Goal: Navigation & Orientation: Find specific page/section

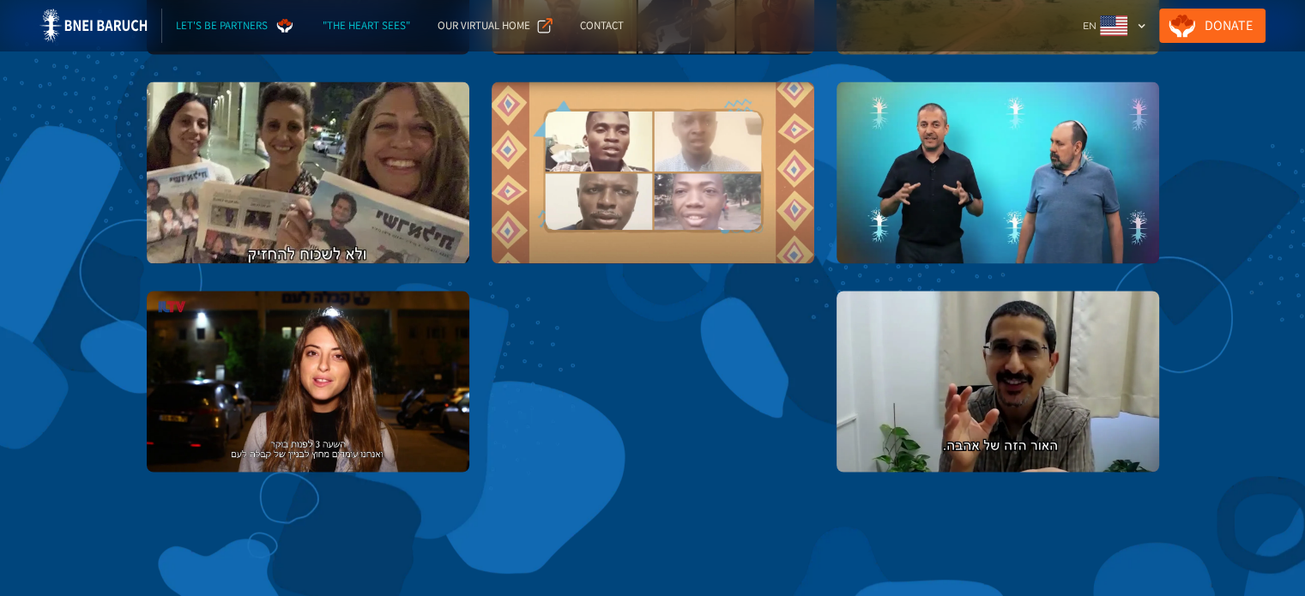
scroll to position [3155, 0]
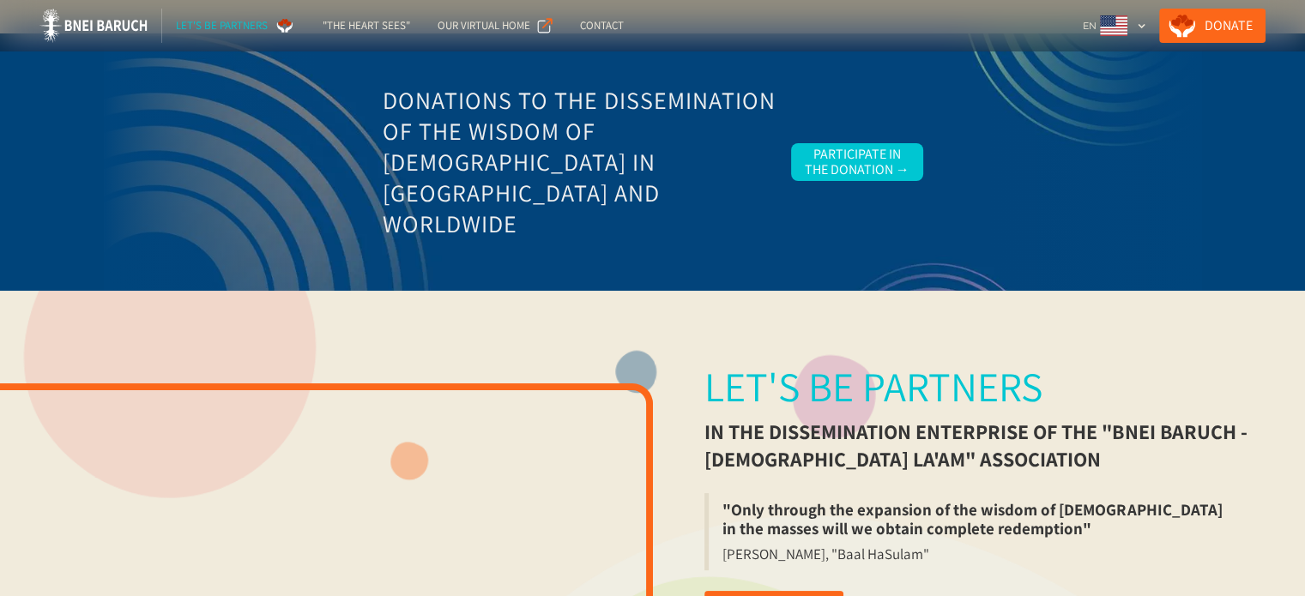
scroll to position [28, 0]
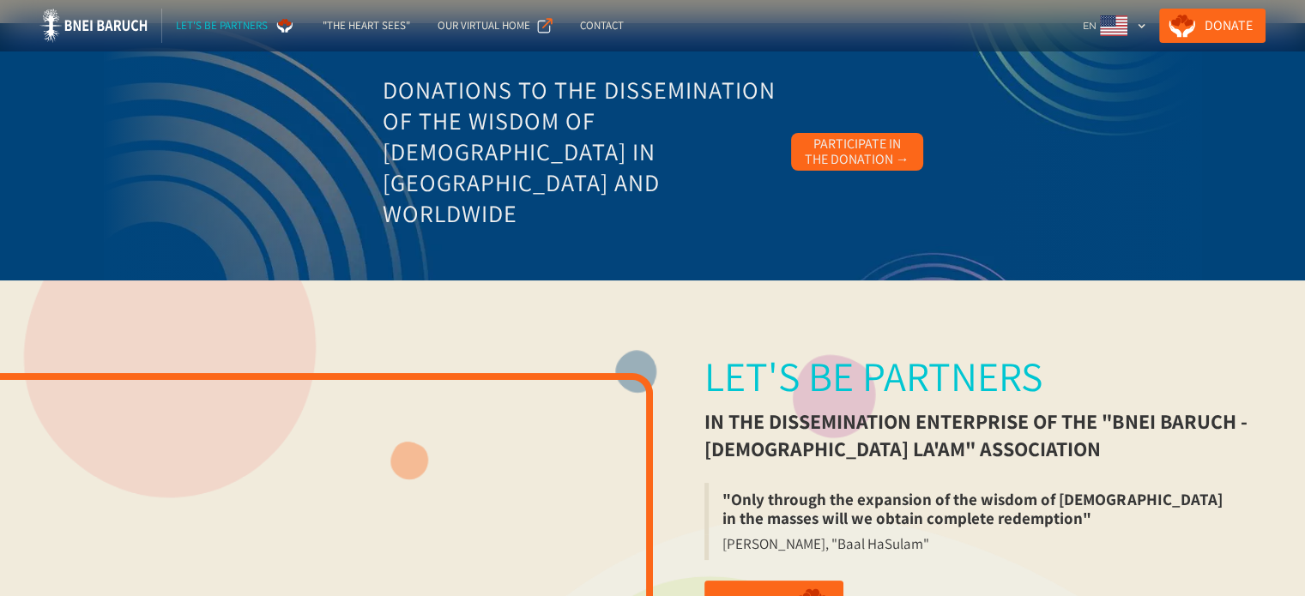
click at [885, 150] on div "Participate in the Donation →" at bounding box center [857, 151] width 105 height 31
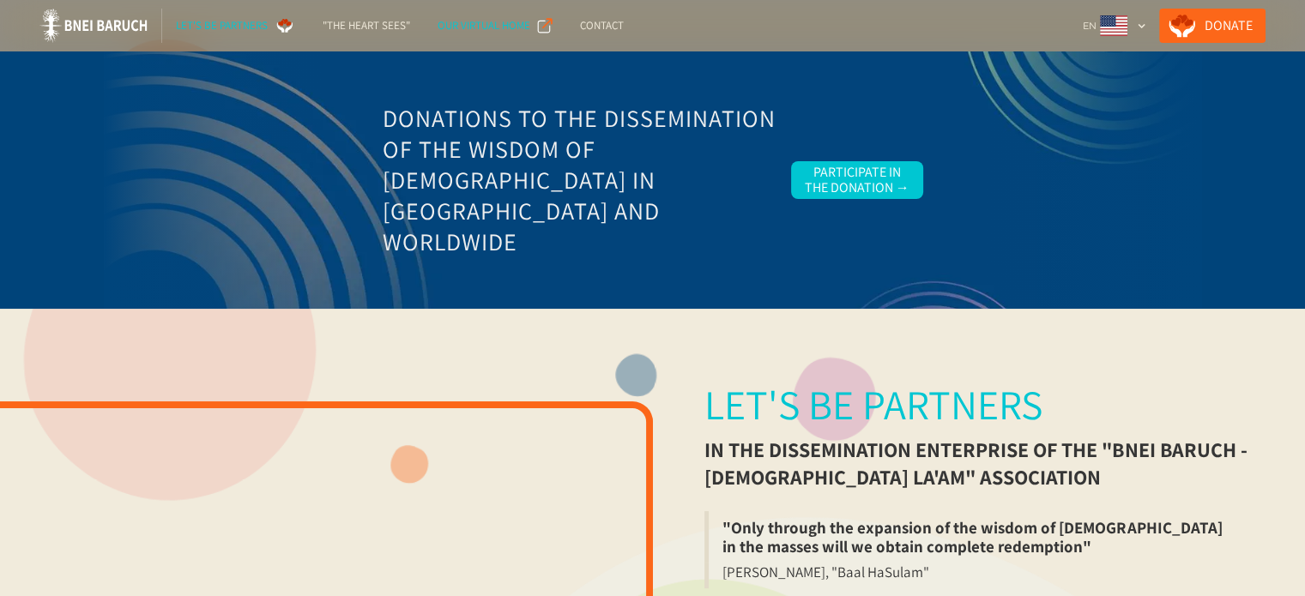
click at [474, 24] on div "Our Virtual Home" at bounding box center [483, 25] width 93 height 17
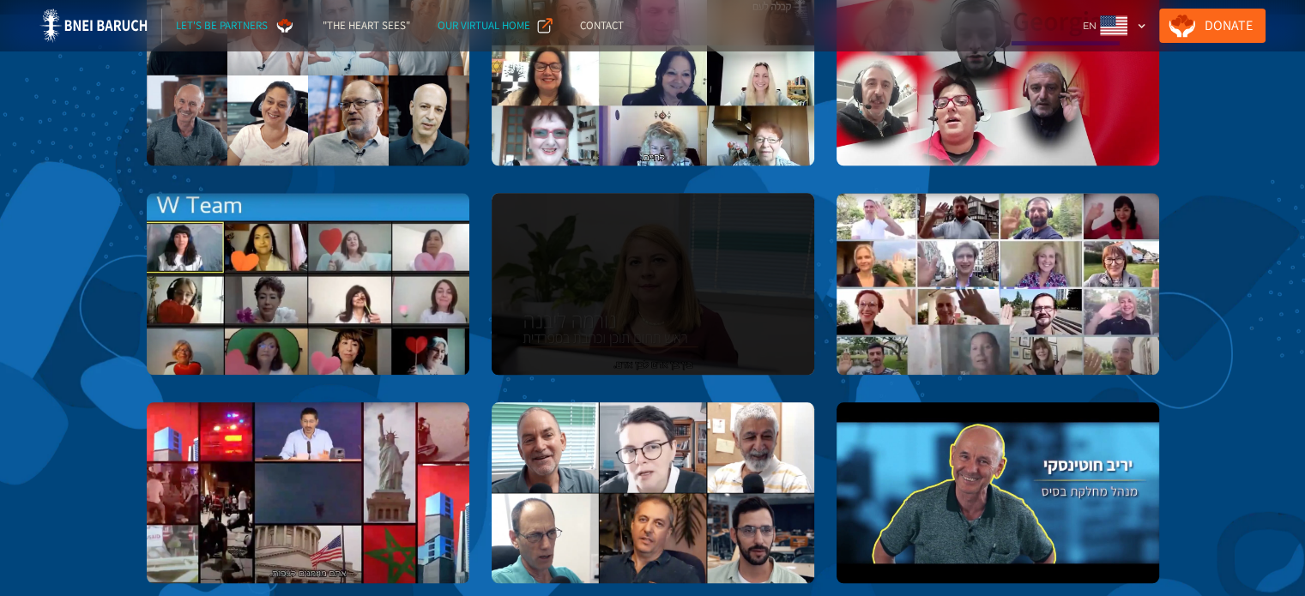
scroll to position [1801, 0]
